Goal: Find specific fact: Find specific fact

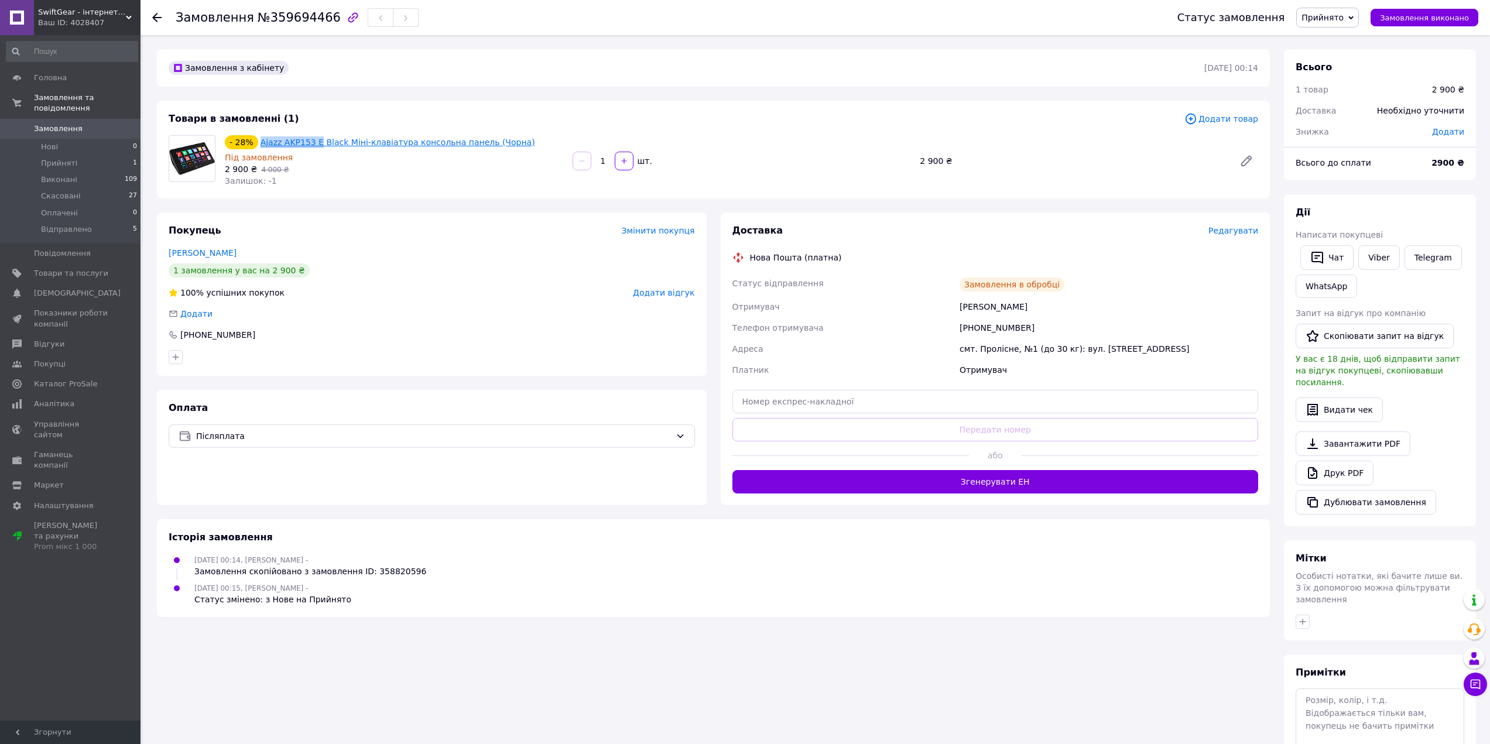
drag, startPoint x: 253, startPoint y: 141, endPoint x: 313, endPoint y: 141, distance: 59.1
click at [313, 141] on div "- 28% Ajazz AKP153 E Black Міні-клавіатура консольна панель (Чорна)" at bounding box center [394, 142] width 341 height 16
copy div "Ajazz AKP153 E"
click at [979, 323] on div "[PHONE_NUMBER]" at bounding box center [1108, 327] width 303 height 21
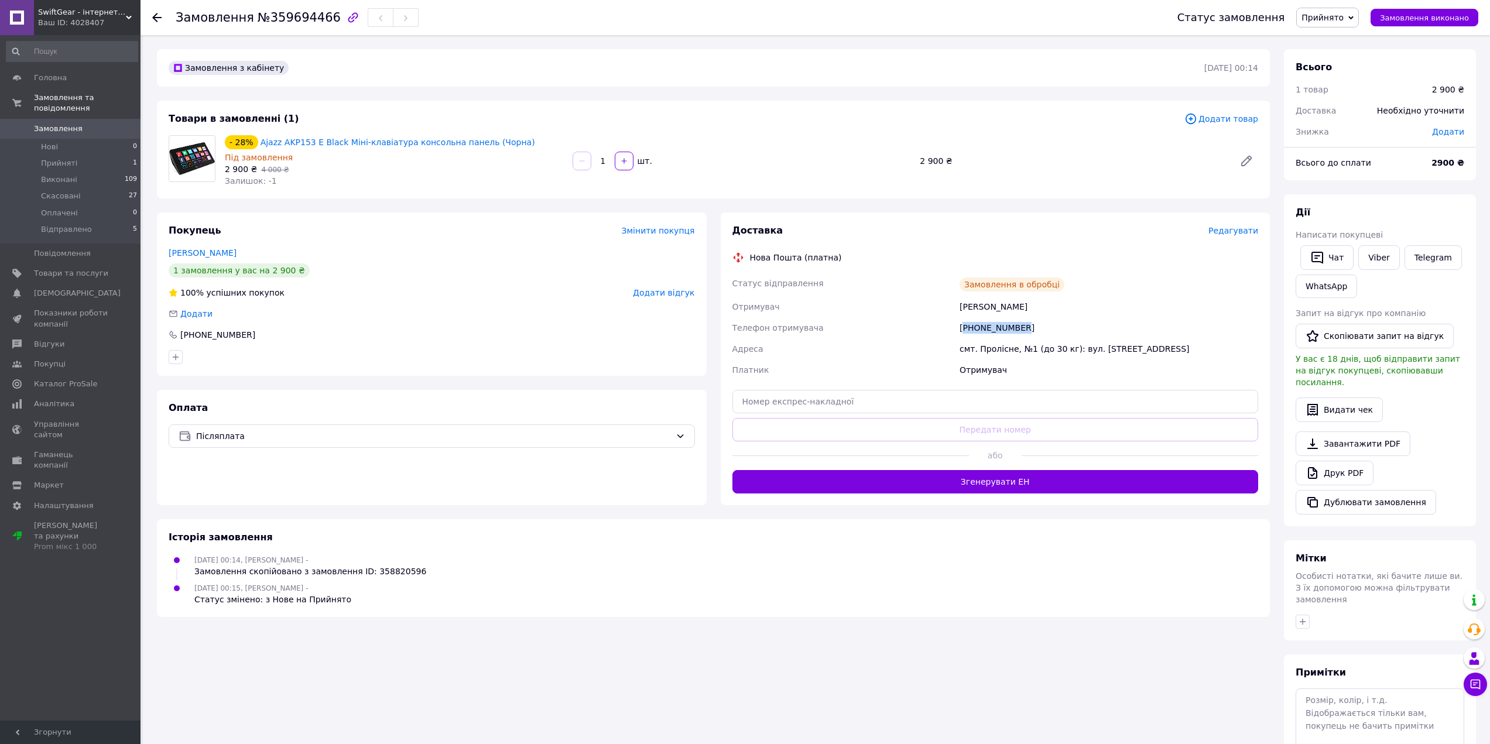
copy div "380682874265"
click at [964, 304] on div "[PERSON_NAME]" at bounding box center [1108, 306] width 303 height 21
copy div "Баланда"
click at [1014, 312] on div "[PERSON_NAME]" at bounding box center [1108, 306] width 303 height 21
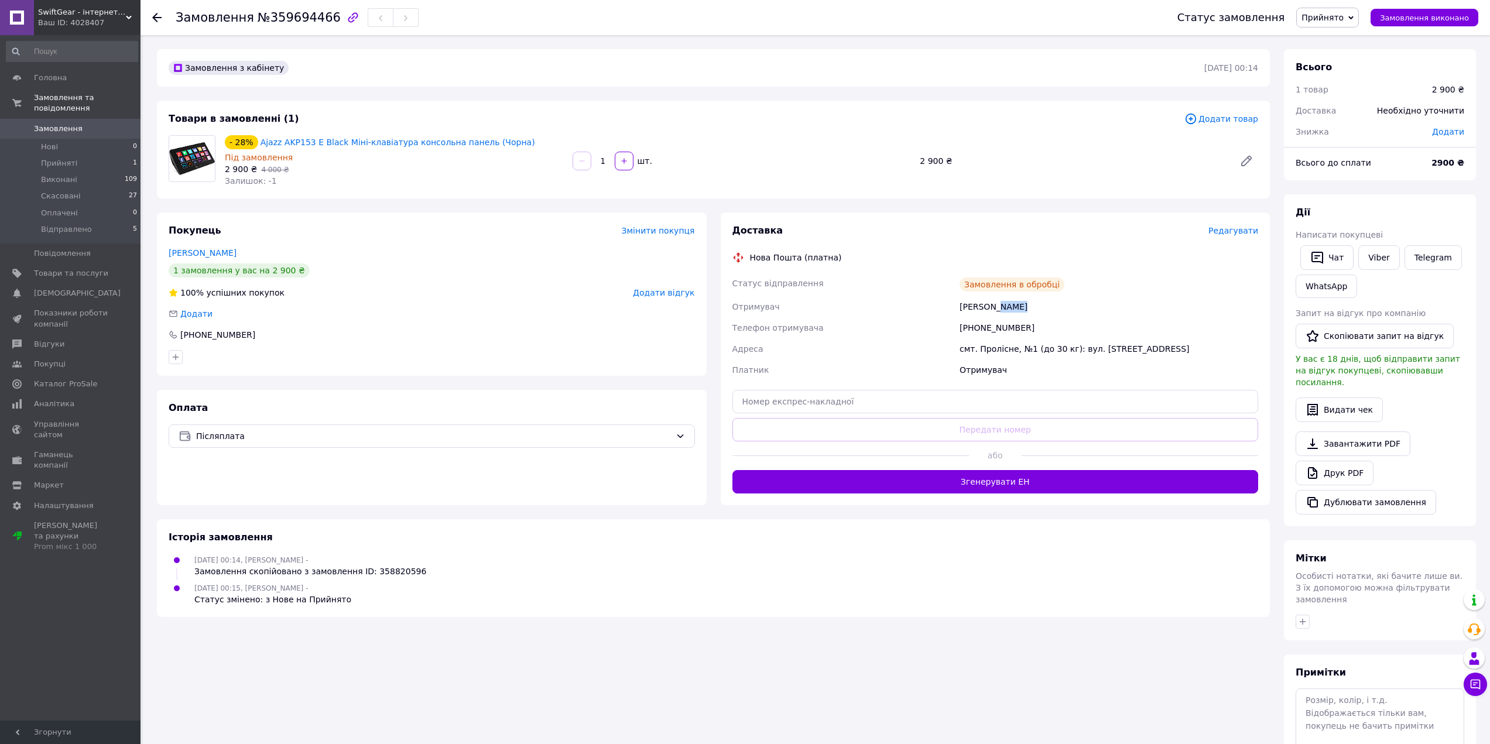
click at [1013, 312] on div "[PERSON_NAME]" at bounding box center [1108, 306] width 303 height 21
copy div "Роман"
click at [982, 355] on div "смт. Пролісне, №1 (до 30 кг): вул. [STREET_ADDRESS]" at bounding box center [1108, 348] width 303 height 21
copy div "Пролісне"
